Goal: Browse casually

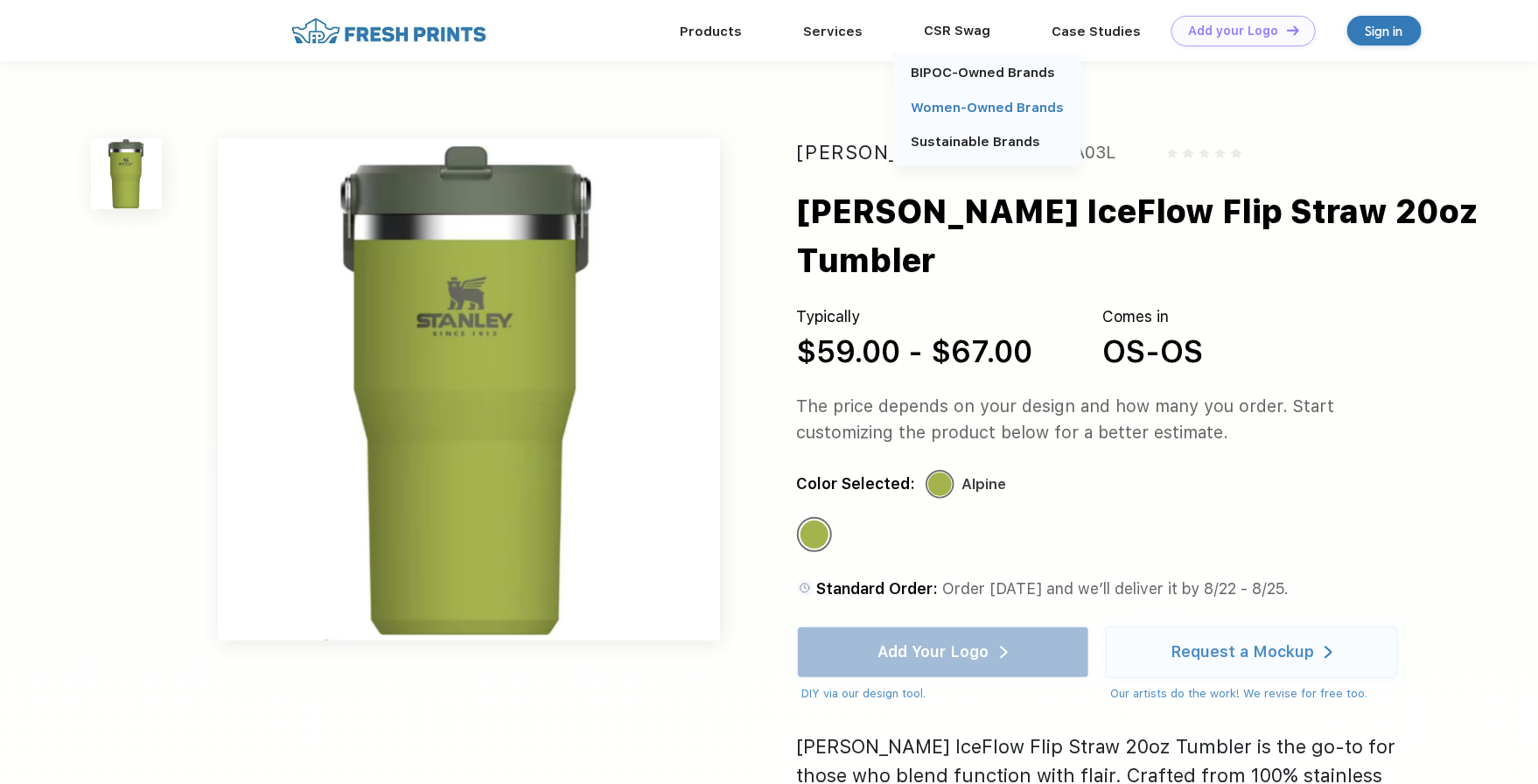
click at [938, 108] on link "Women-Owned Brands" at bounding box center [988, 107] width 153 height 16
